Goal: Transaction & Acquisition: Book appointment/travel/reservation

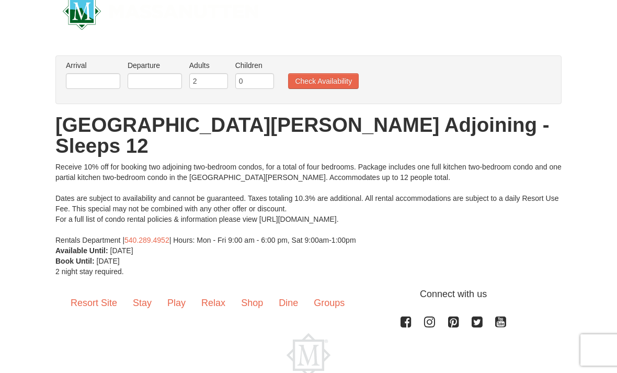
scroll to position [25, 0]
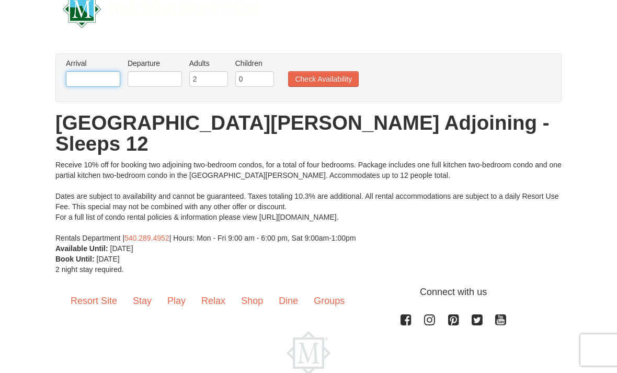
click at [101, 81] on input "text" at bounding box center [93, 79] width 54 height 16
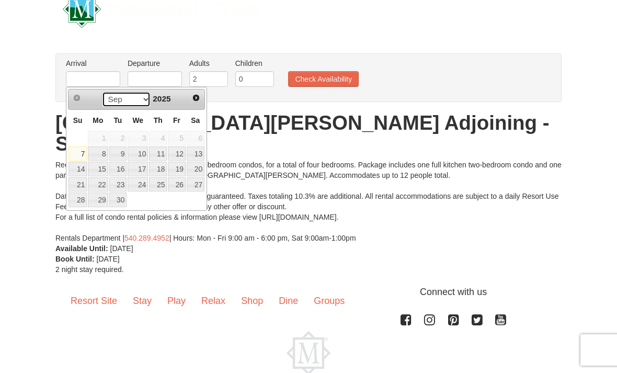
click at [143, 93] on select "Sep Oct Nov Dec" at bounding box center [126, 100] width 49 height 16
click at [143, 100] on select "Sep Oct Nov Dec" at bounding box center [126, 100] width 49 height 16
click at [143, 201] on link "31" at bounding box center [138, 199] width 20 height 15
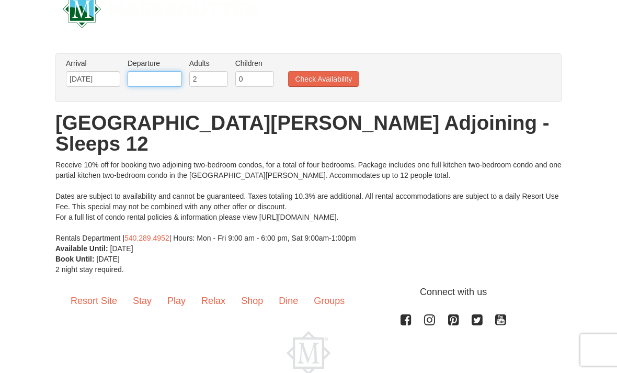
click at [154, 76] on input "text" at bounding box center [155, 79] width 54 height 16
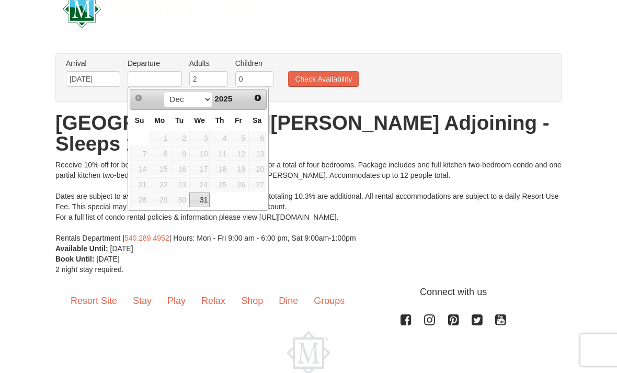
click at [254, 99] on span "Next" at bounding box center [258, 98] width 8 height 8
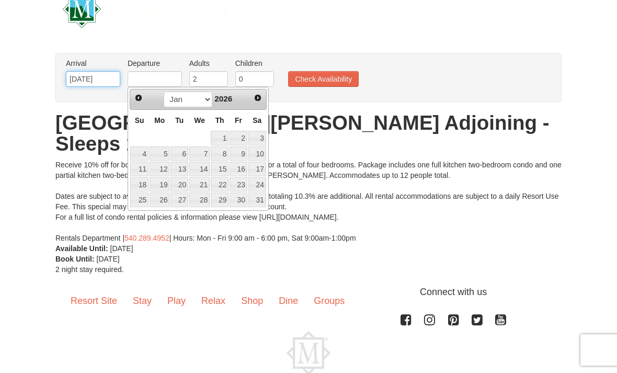
click at [102, 77] on input "12/31/2025" at bounding box center [93, 79] width 54 height 16
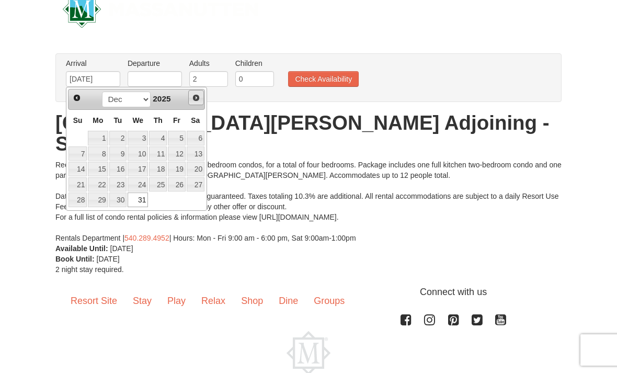
click at [202, 96] on link "Next" at bounding box center [196, 98] width 16 height 16
click at [177, 137] on link "2" at bounding box center [177, 138] width 18 height 15
type input "[DATE]"
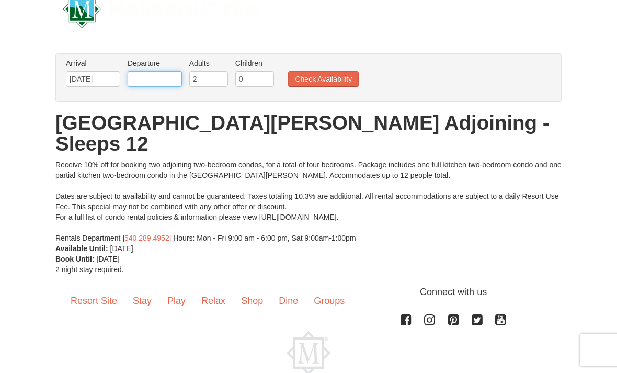
click at [163, 80] on input "text" at bounding box center [155, 79] width 54 height 16
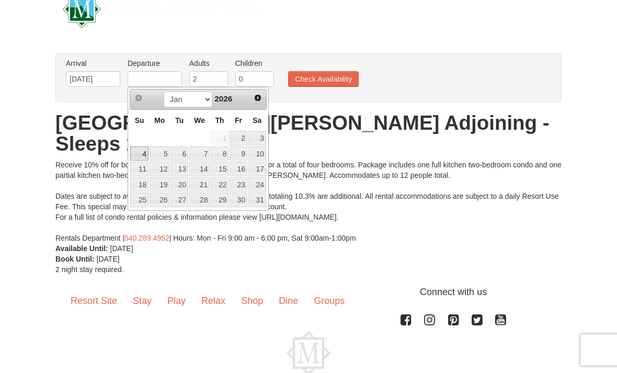
click at [139, 152] on link "4" at bounding box center [139, 153] width 18 height 15
type input "[DATE]"
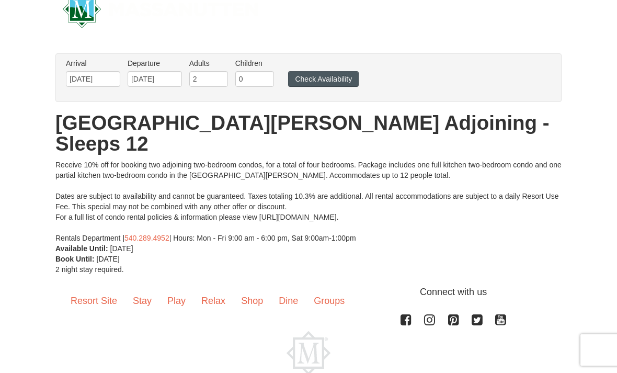
click at [319, 79] on button "Check Availability" at bounding box center [323, 79] width 71 height 16
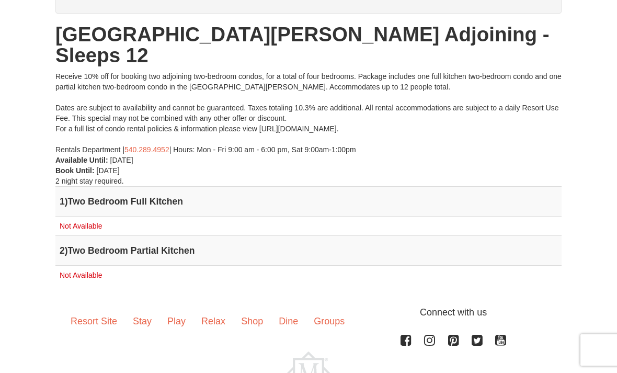
scroll to position [113, 0]
click at [179, 245] on h4 "2 ) Two Bedroom Partial Kitchen" at bounding box center [309, 250] width 498 height 10
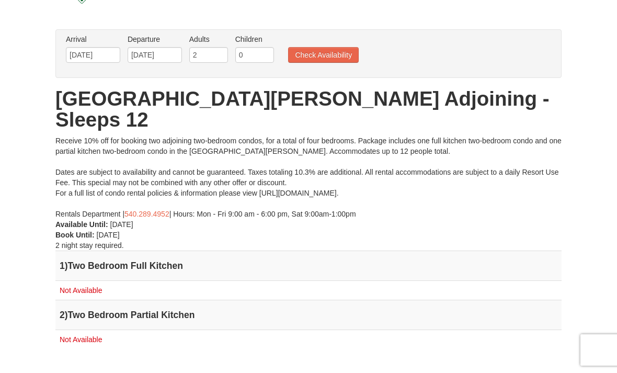
scroll to position [0, 0]
